Goal: Transaction & Acquisition: Book appointment/travel/reservation

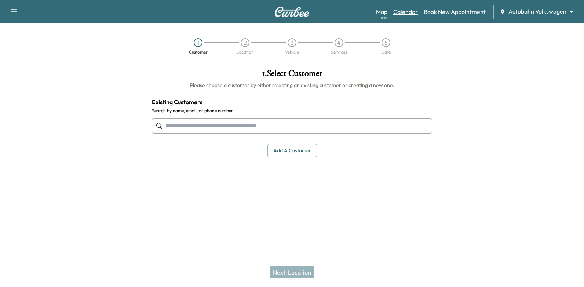
click at [417, 12] on link "Calendar" at bounding box center [405, 11] width 25 height 9
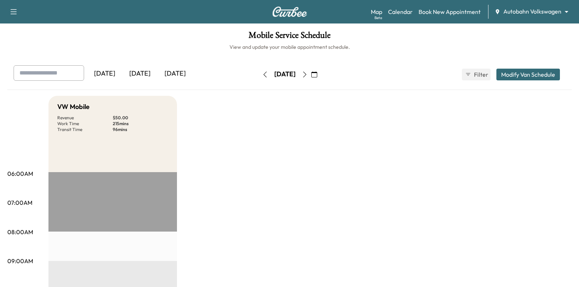
click at [311, 69] on button "button" at bounding box center [304, 75] width 12 height 12
click at [317, 74] on icon "button" at bounding box center [314, 75] width 6 height 6
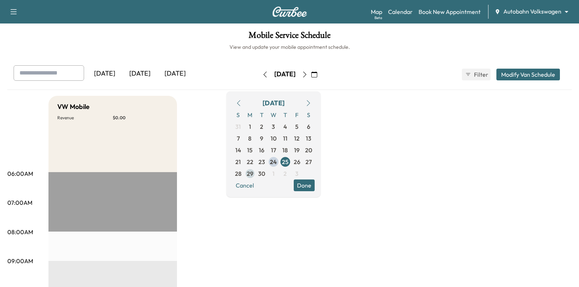
click at [253, 173] on span "29" at bounding box center [250, 173] width 7 height 9
click at [314, 185] on button "Done" at bounding box center [303, 185] width 21 height 12
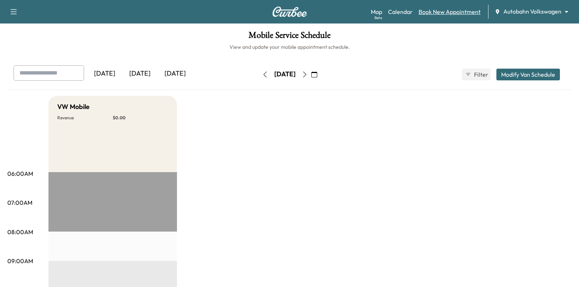
click at [456, 13] on link "Book New Appointment" at bounding box center [449, 11] width 62 height 9
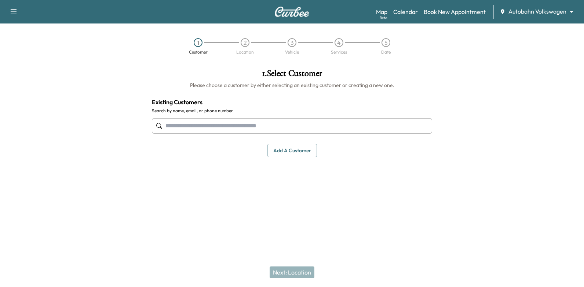
click at [299, 128] on input "text" at bounding box center [292, 125] width 280 height 15
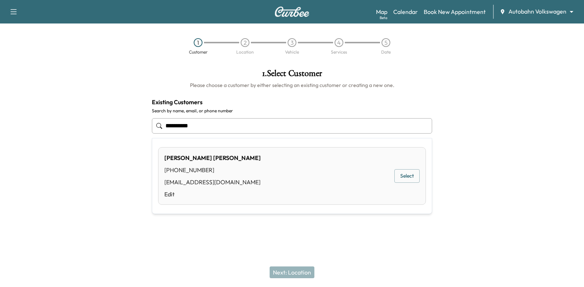
click at [407, 176] on button "Select" at bounding box center [406, 176] width 25 height 14
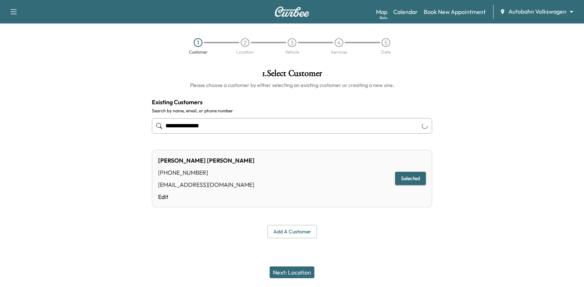
type input "**********"
click at [305, 268] on button "Next: Location" at bounding box center [292, 272] width 45 height 12
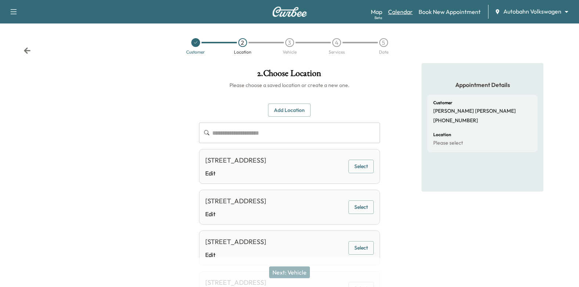
click at [399, 15] on link "Calendar" at bounding box center [400, 11] width 25 height 9
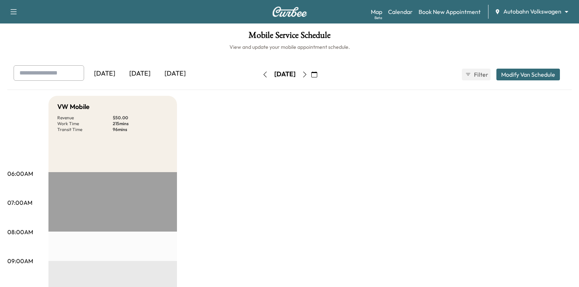
click at [311, 70] on button "button" at bounding box center [304, 75] width 12 height 12
drag, startPoint x: 327, startPoint y: 76, endPoint x: 335, endPoint y: 150, distance: 75.0
click at [307, 76] on icon "button" at bounding box center [305, 75] width 6 height 6
click at [259, 78] on button "button" at bounding box center [265, 75] width 12 height 12
click at [435, 12] on link "Book New Appointment" at bounding box center [449, 11] width 62 height 9
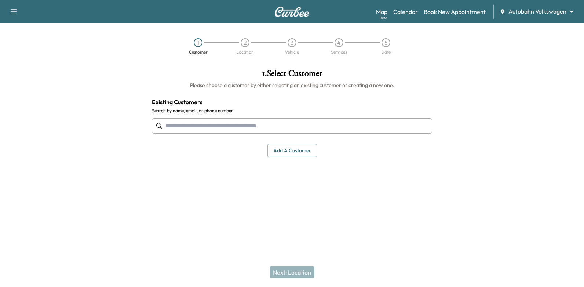
click at [371, 126] on input "text" at bounding box center [292, 125] width 280 height 15
click at [356, 125] on input "text" at bounding box center [292, 125] width 280 height 15
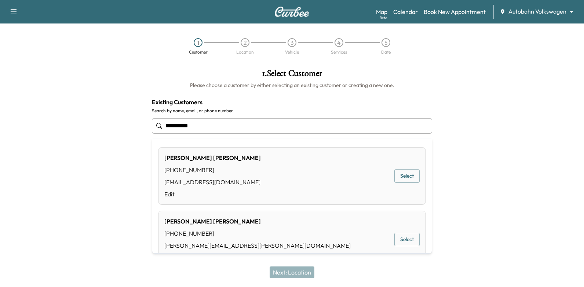
click at [402, 175] on button "Select" at bounding box center [406, 176] width 25 height 14
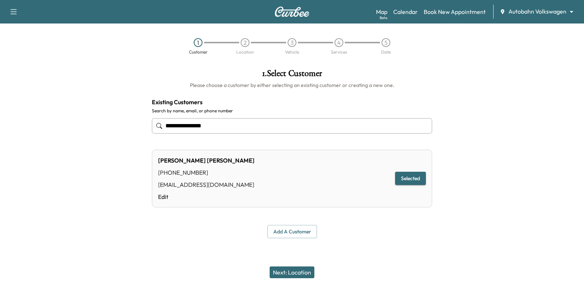
type input "**********"
click at [292, 275] on button "Next: Location" at bounding box center [292, 272] width 45 height 12
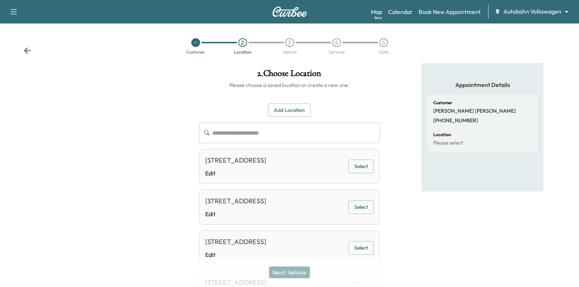
click at [360, 170] on button "Select" at bounding box center [360, 167] width 25 height 14
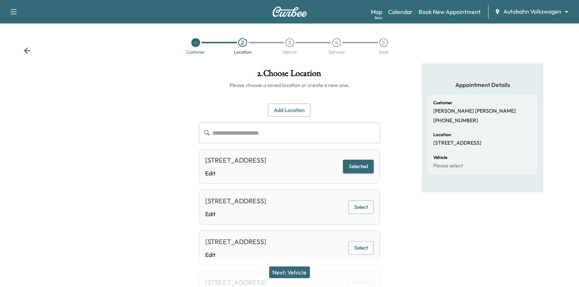
click at [287, 274] on button "Next: Vehicle" at bounding box center [289, 272] width 41 height 12
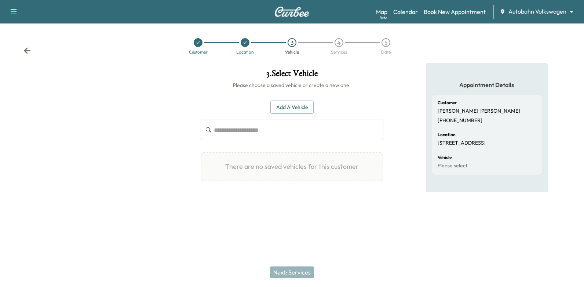
click at [306, 109] on button "Add a Vehicle" at bounding box center [291, 108] width 43 height 14
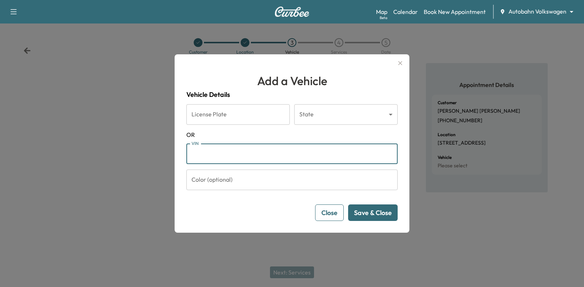
paste input "**********"
type input "**********"
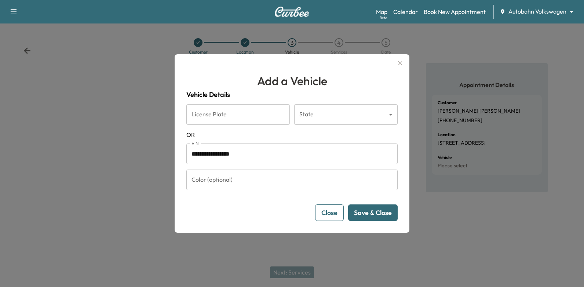
click at [388, 208] on button "Save & Close" at bounding box center [373, 212] width 50 height 17
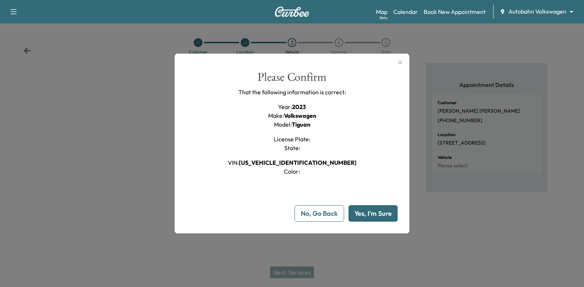
click at [383, 212] on button "Yes, I'm Sure" at bounding box center [373, 213] width 49 height 17
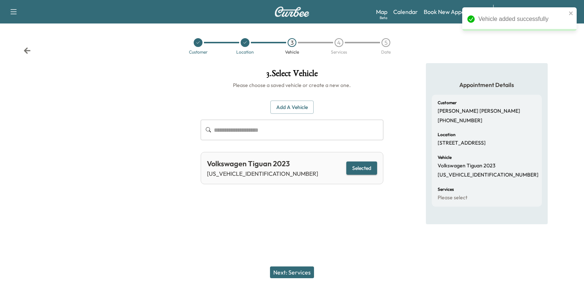
click at [294, 271] on button "Next: Services" at bounding box center [292, 272] width 44 height 12
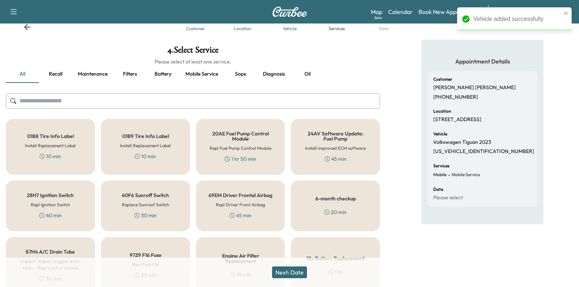
scroll to position [37, 0]
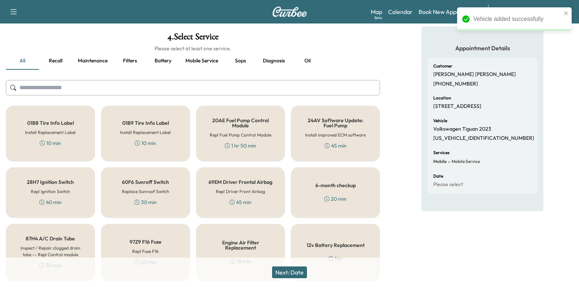
click at [355, 185] on h5 "6-month checkup" at bounding box center [335, 185] width 40 height 5
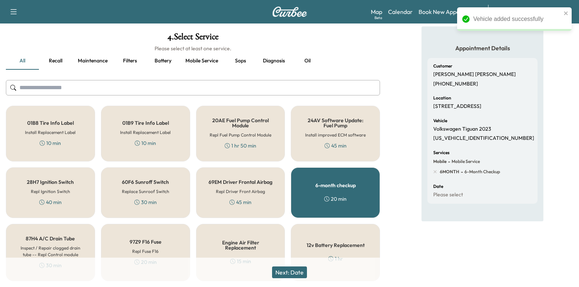
click at [303, 271] on button "Next: Date" at bounding box center [289, 272] width 35 height 12
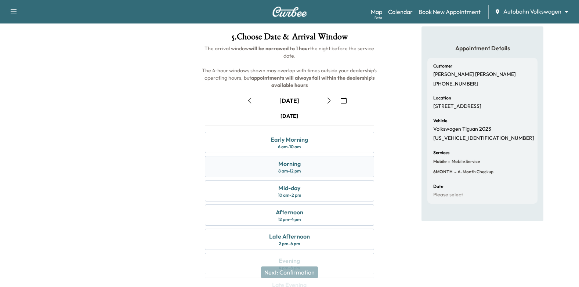
click at [349, 167] on div "Morning 8 am - 12 pm" at bounding box center [289, 166] width 169 height 21
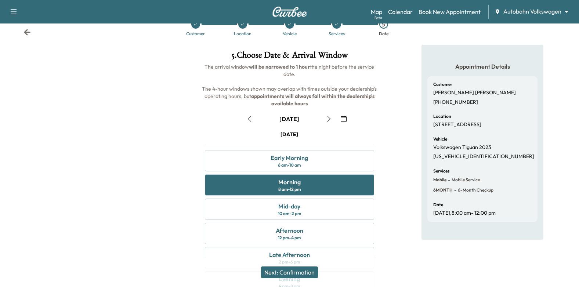
scroll to position [0, 0]
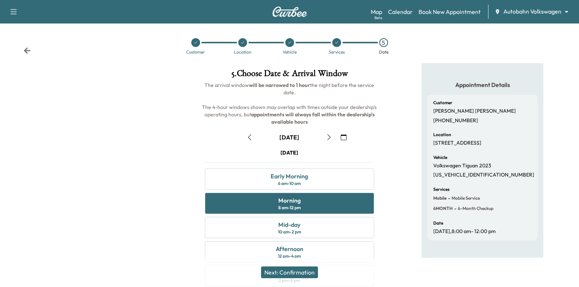
click at [336, 45] on div at bounding box center [336, 42] width 9 height 9
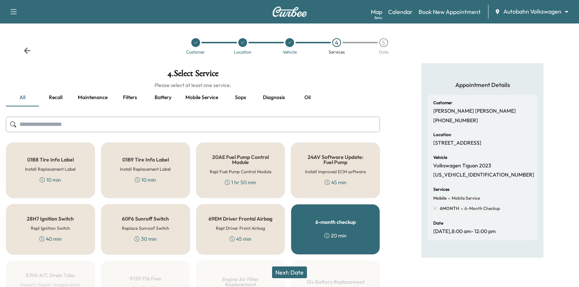
click at [290, 271] on button "Next: Date" at bounding box center [289, 272] width 35 height 12
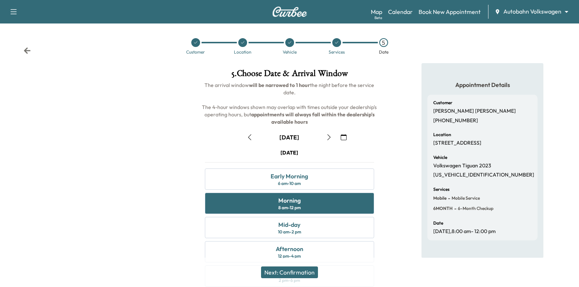
click at [287, 269] on button "Next: Confirmation" at bounding box center [289, 272] width 57 height 12
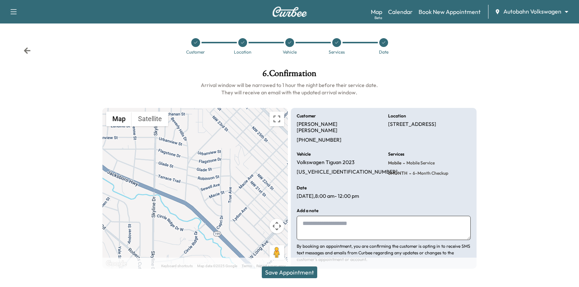
click at [331, 216] on textarea at bounding box center [383, 228] width 174 height 24
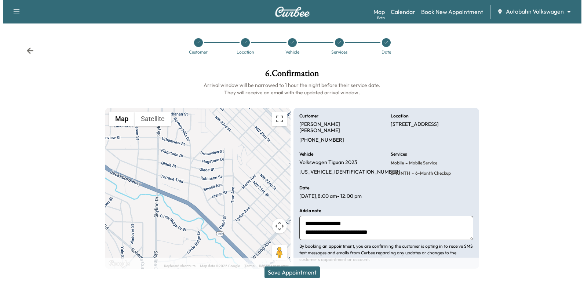
scroll to position [6, 0]
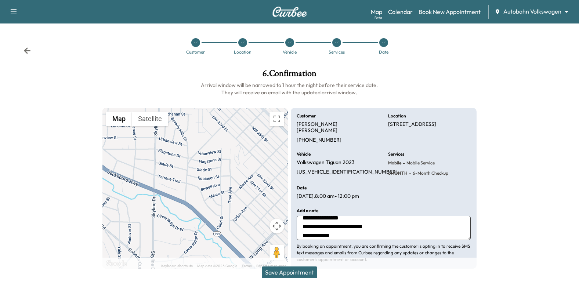
type textarea "**********"
drag, startPoint x: 282, startPoint y: 275, endPoint x: 283, endPoint y: 271, distance: 4.2
click at [282, 274] on button "Save Appointment" at bounding box center [289, 272] width 55 height 12
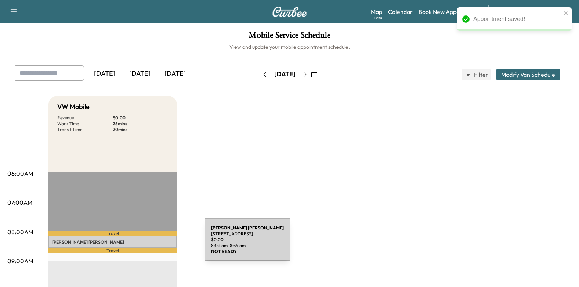
click at [150, 240] on p "[PERSON_NAME]" at bounding box center [112, 242] width 121 height 6
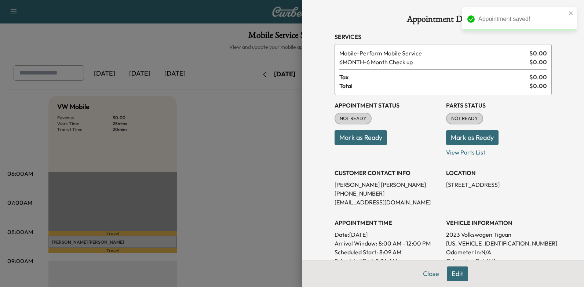
click at [371, 137] on button "Mark as Ready" at bounding box center [361, 137] width 52 height 15
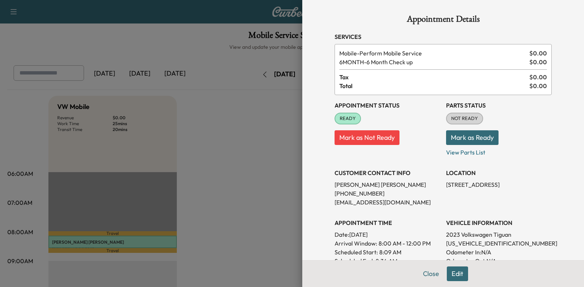
click at [347, 233] on p "Date: [DATE]" at bounding box center [388, 234] width 106 height 9
drag, startPoint x: 346, startPoint y: 234, endPoint x: 407, endPoint y: 231, distance: 61.3
click at [407, 231] on p "Date: [DATE]" at bounding box center [388, 234] width 106 height 9
